Goal: Task Accomplishment & Management: Use online tool/utility

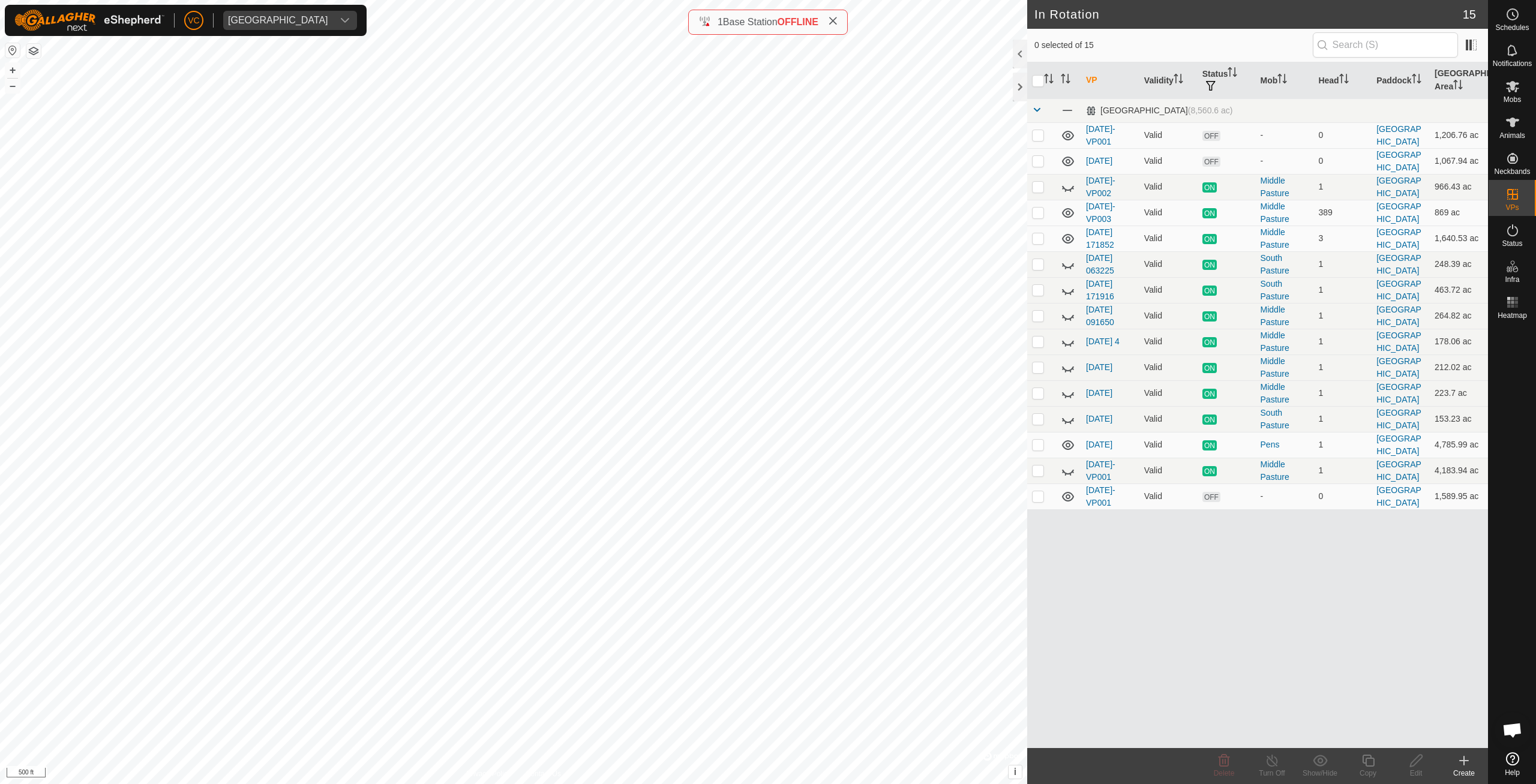
checkbox input "true"
click at [1371, 759] on icon at bounding box center [1367, 760] width 12 height 12
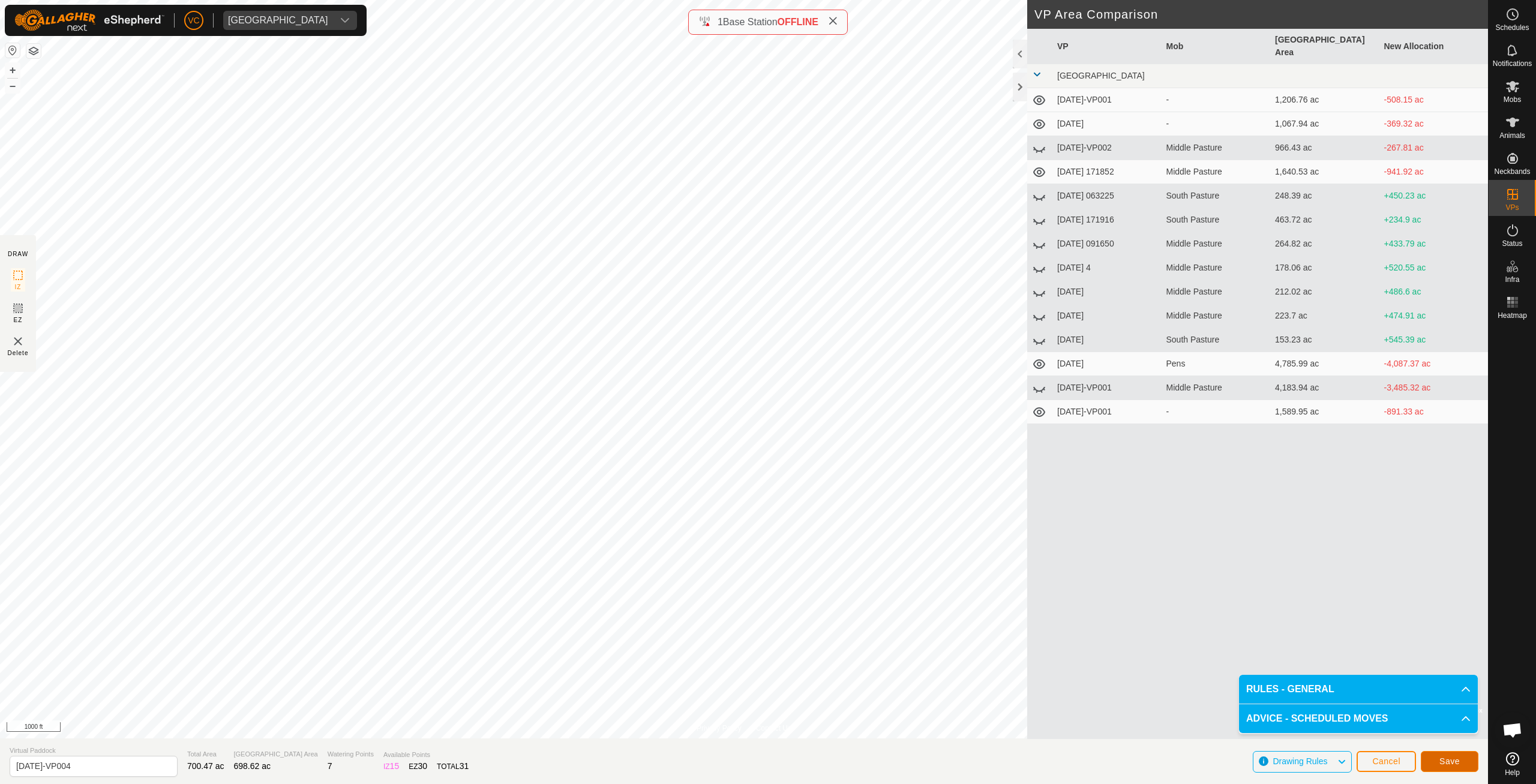
click at [1464, 765] on button "Save" at bounding box center [1449, 761] width 57 height 21
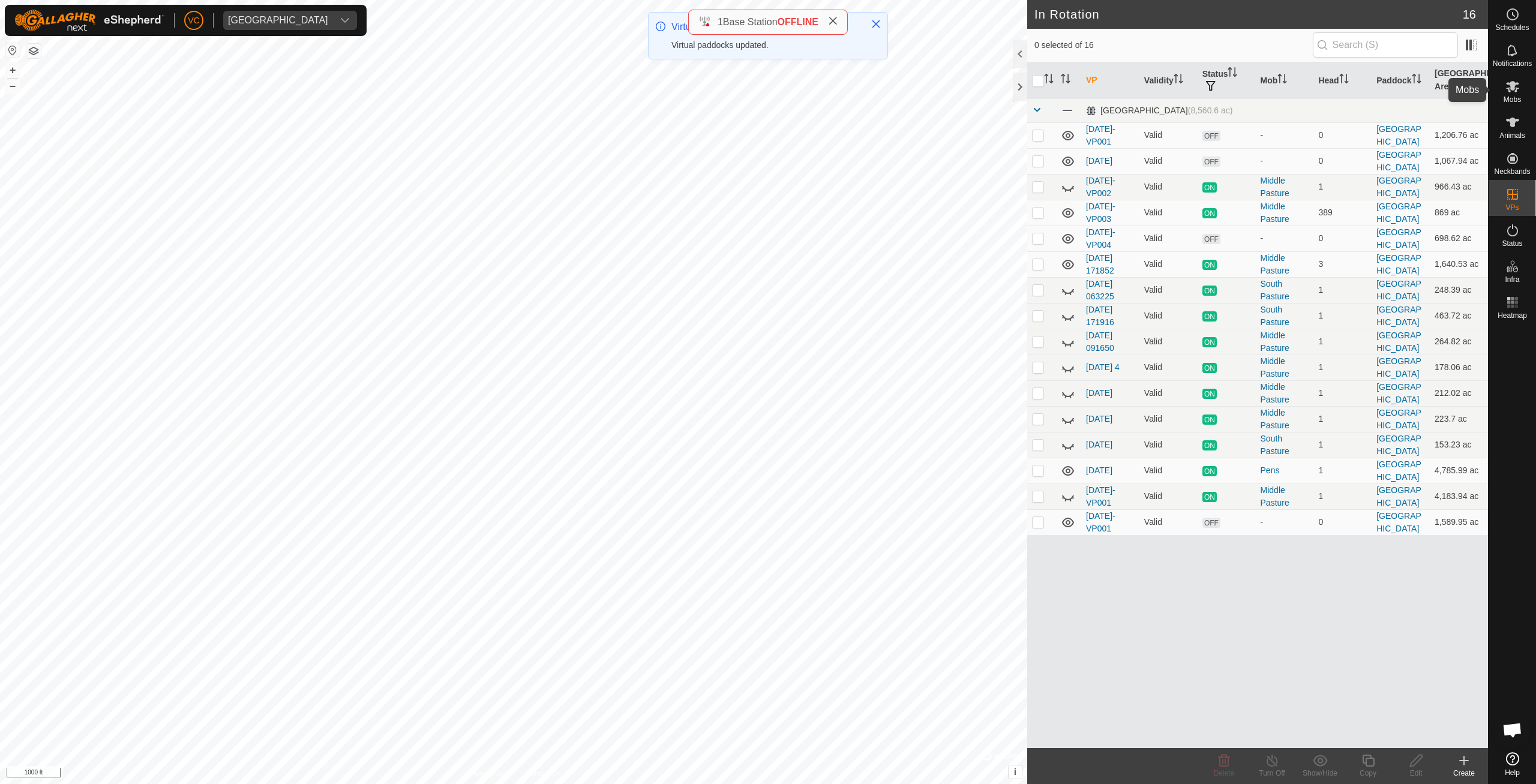
click at [1511, 93] on icon at bounding box center [1513, 87] width 15 height 15
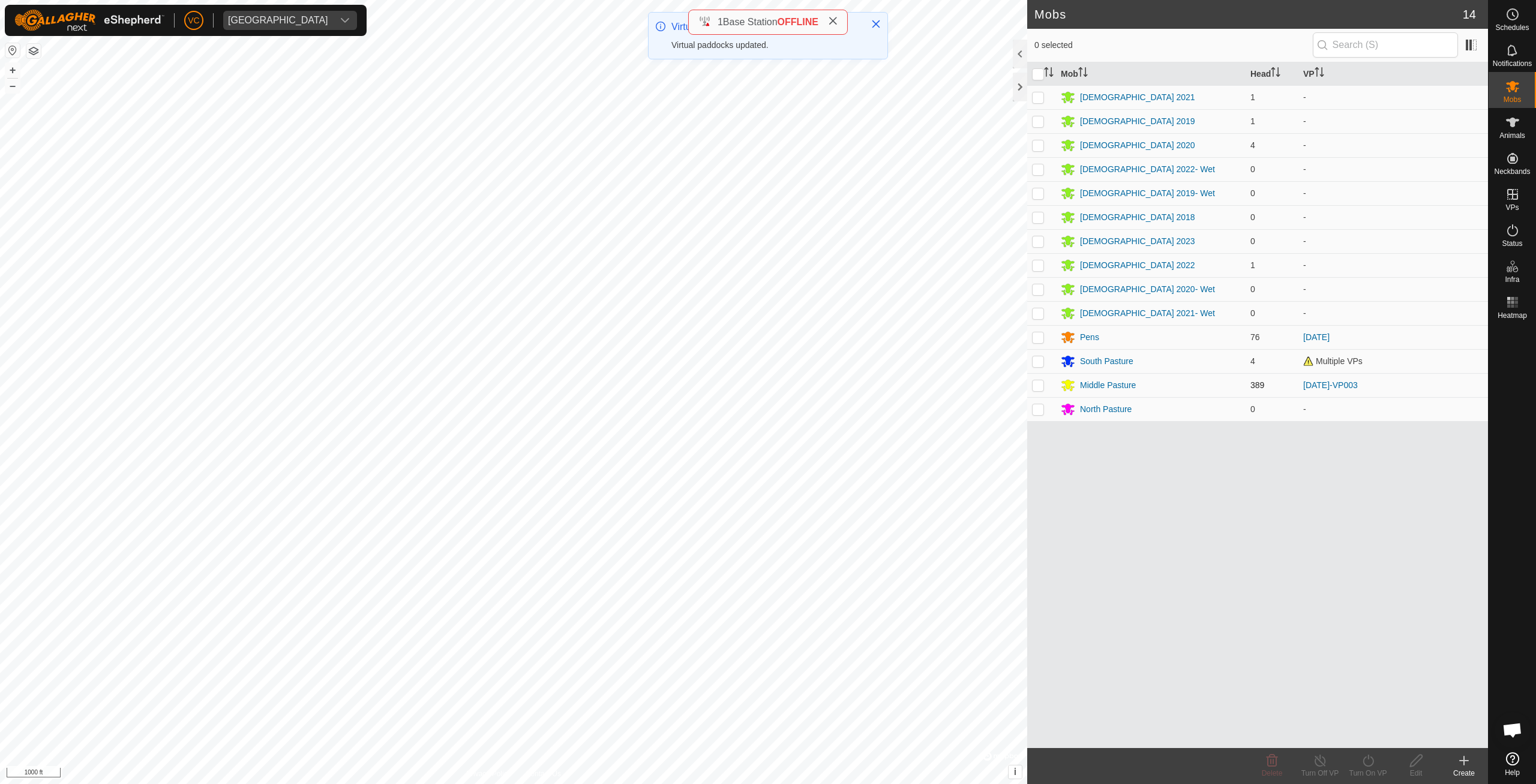
click at [1047, 381] on td at bounding box center [1041, 385] width 29 height 24
checkbox input "true"
click at [1364, 769] on div "Turn On VP" at bounding box center [1367, 773] width 48 height 11
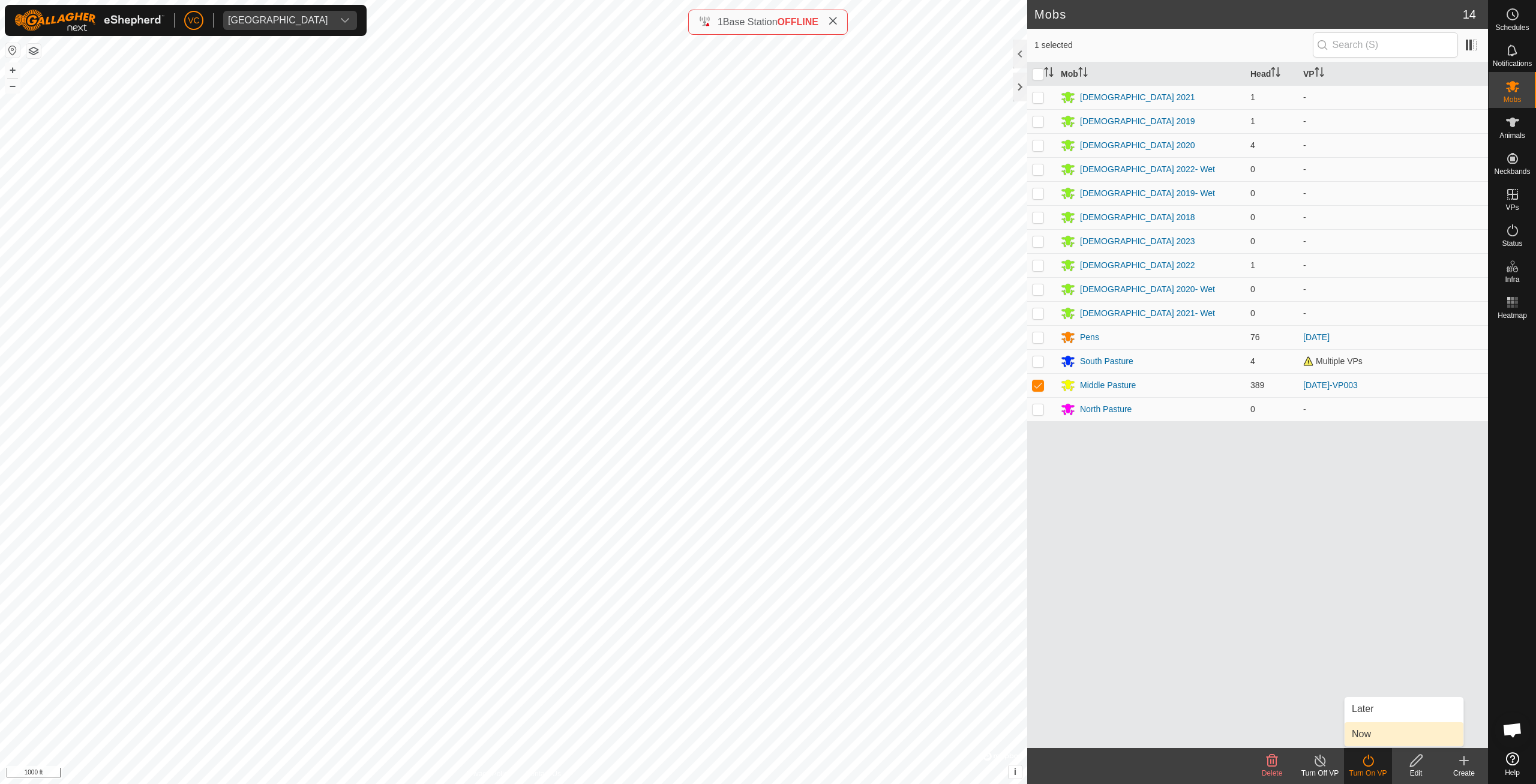
click at [1374, 728] on link "Now" at bounding box center [1403, 733] width 119 height 24
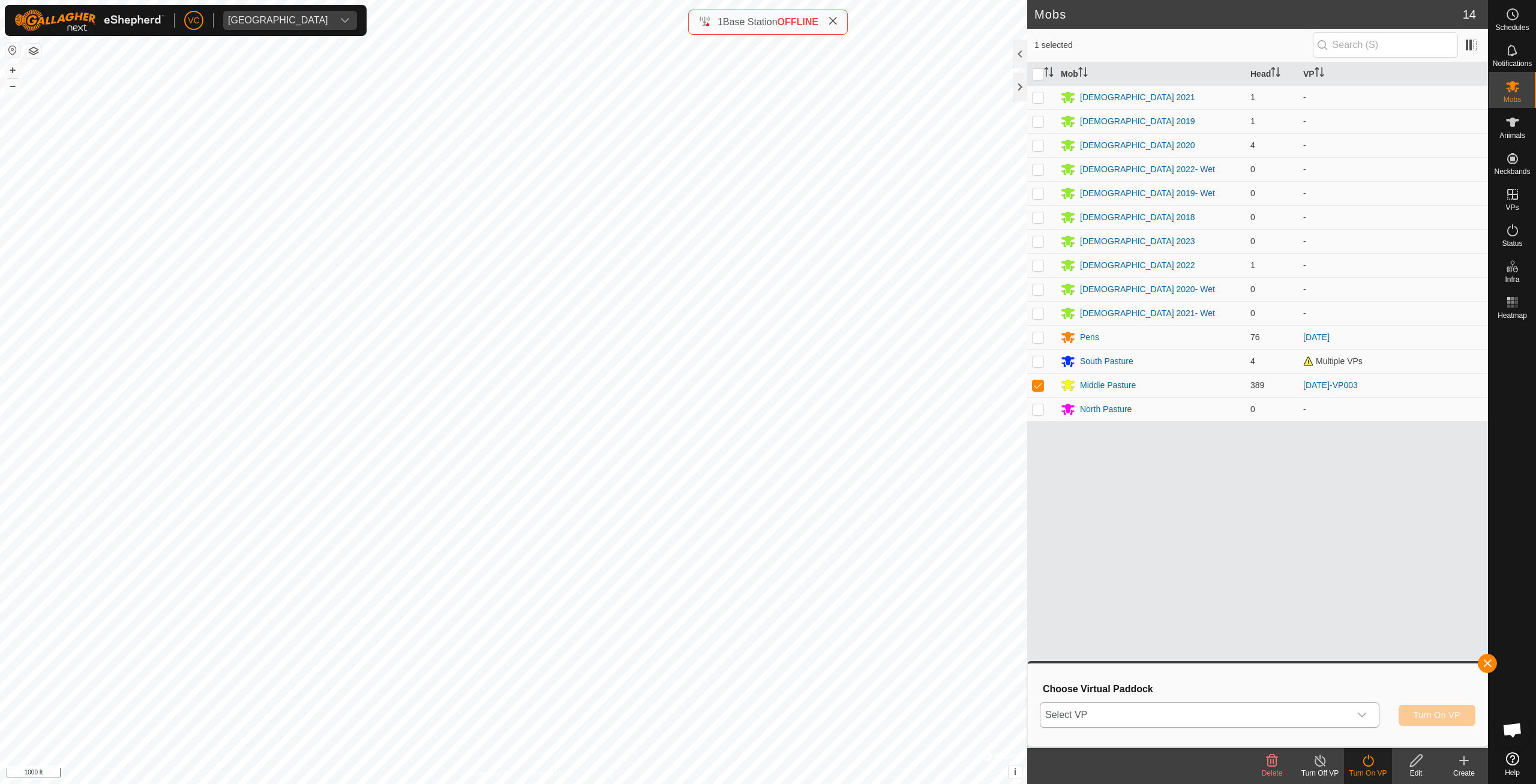
click at [1338, 719] on span "Select VP" at bounding box center [1195, 714] width 309 height 24
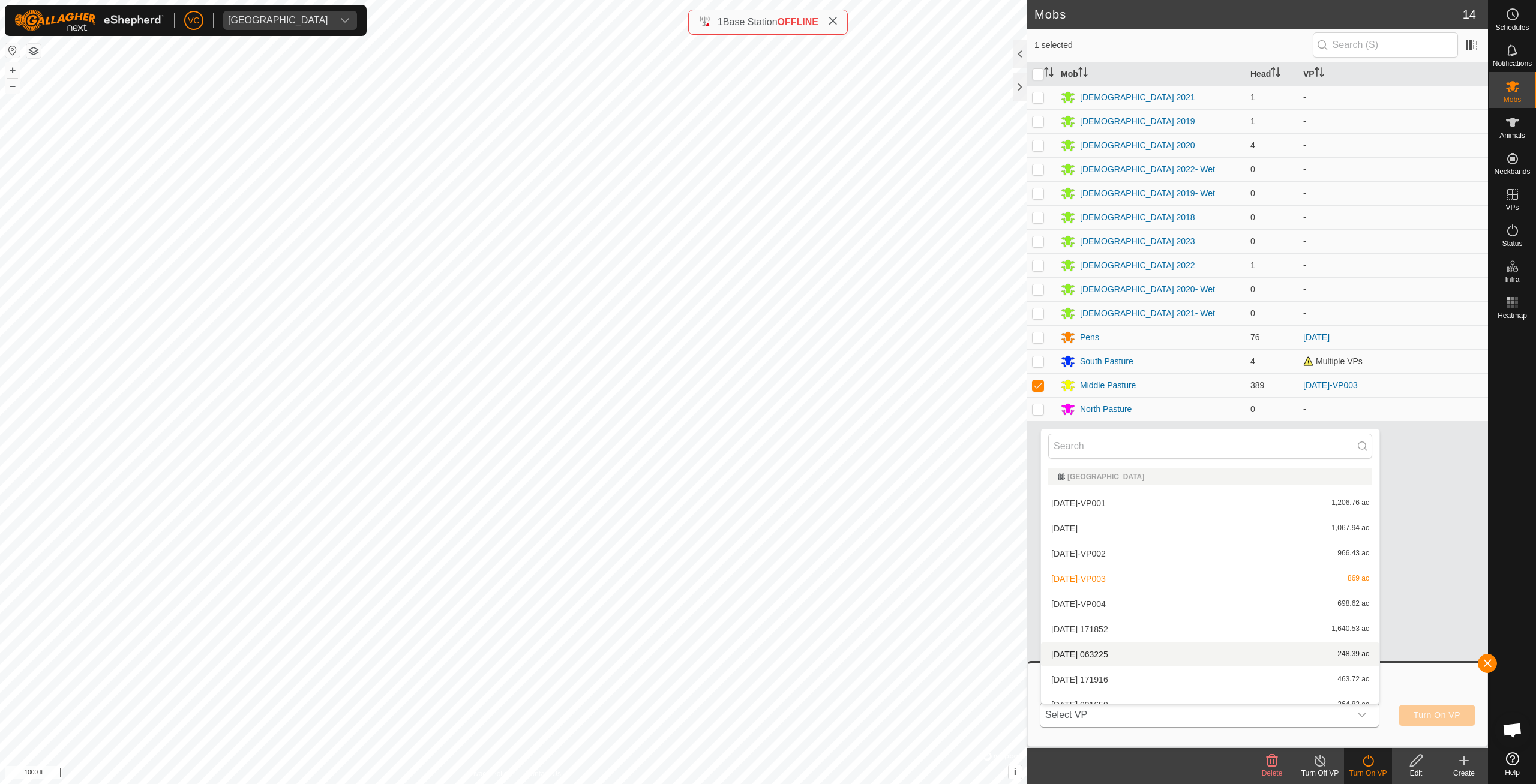
scroll to position [13, 0]
click at [1168, 588] on li "[DATE]-VP004 698.62 ac" at bounding box center [1209, 590] width 338 height 24
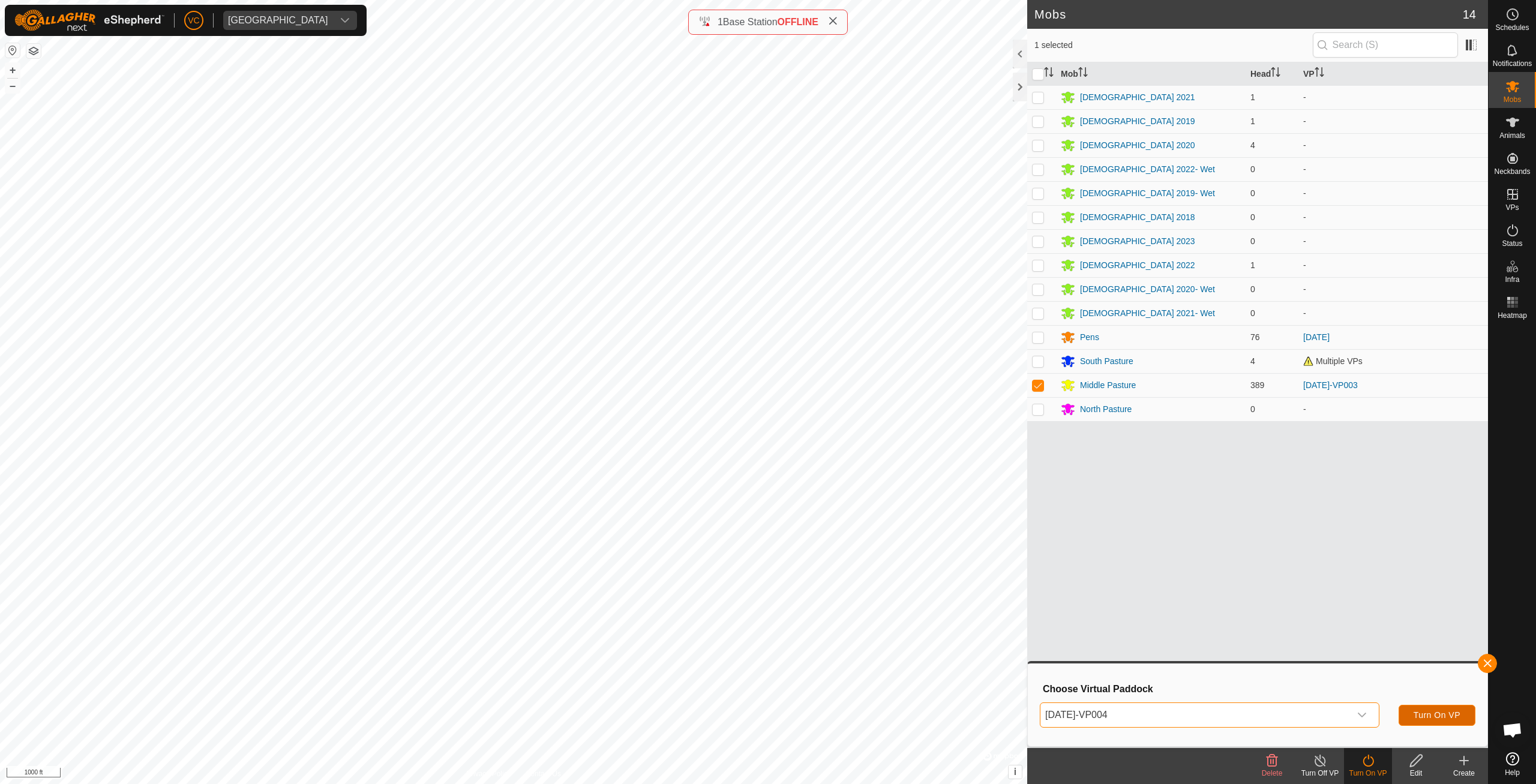
click at [1430, 719] on span "Turn On VP" at bounding box center [1436, 715] width 47 height 10
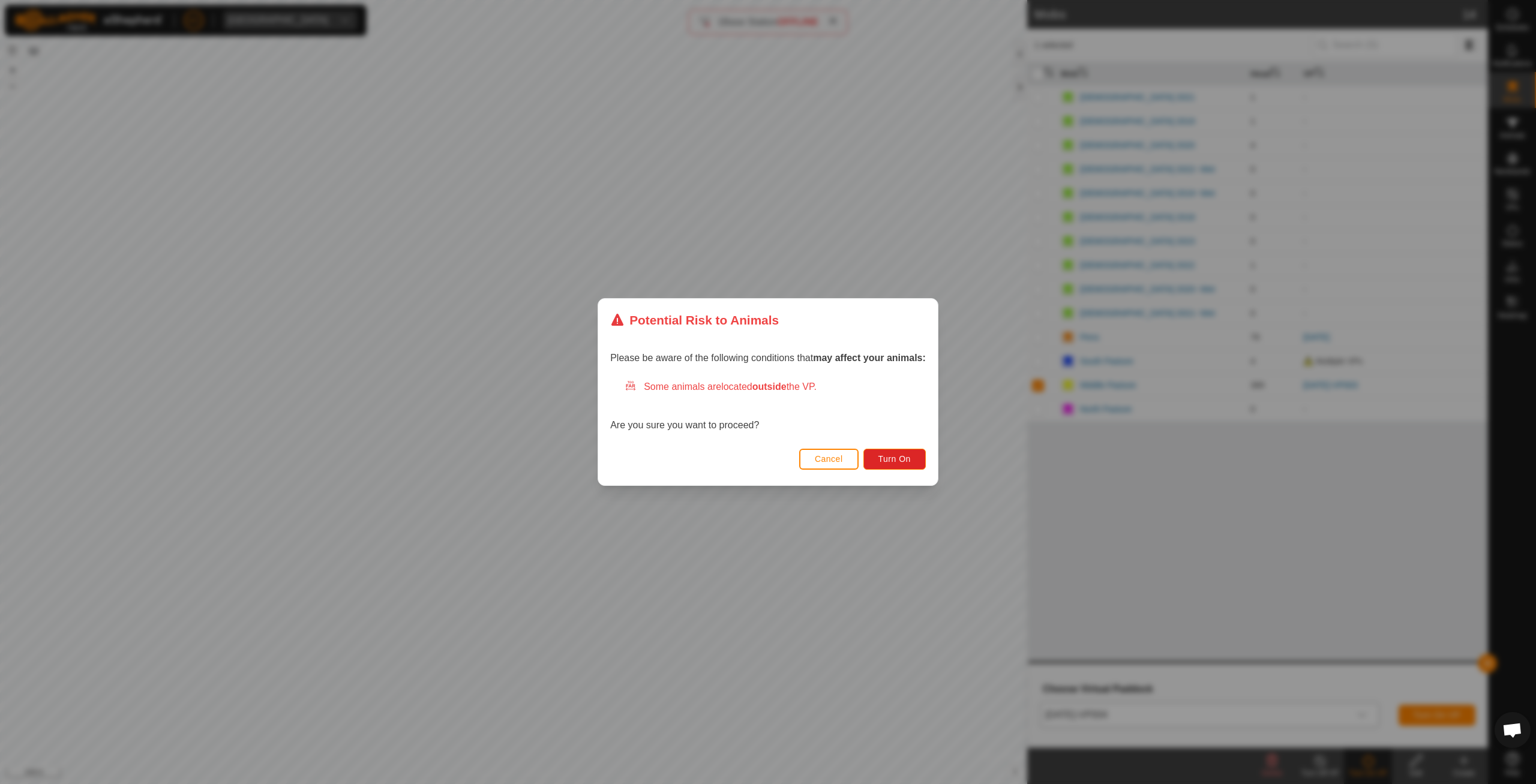
click at [885, 448] on div "Cancel Turn On" at bounding box center [768, 465] width 340 height 41
click at [885, 452] on button "Turn On" at bounding box center [894, 459] width 62 height 21
